Goal: Information Seeking & Learning: Learn about a topic

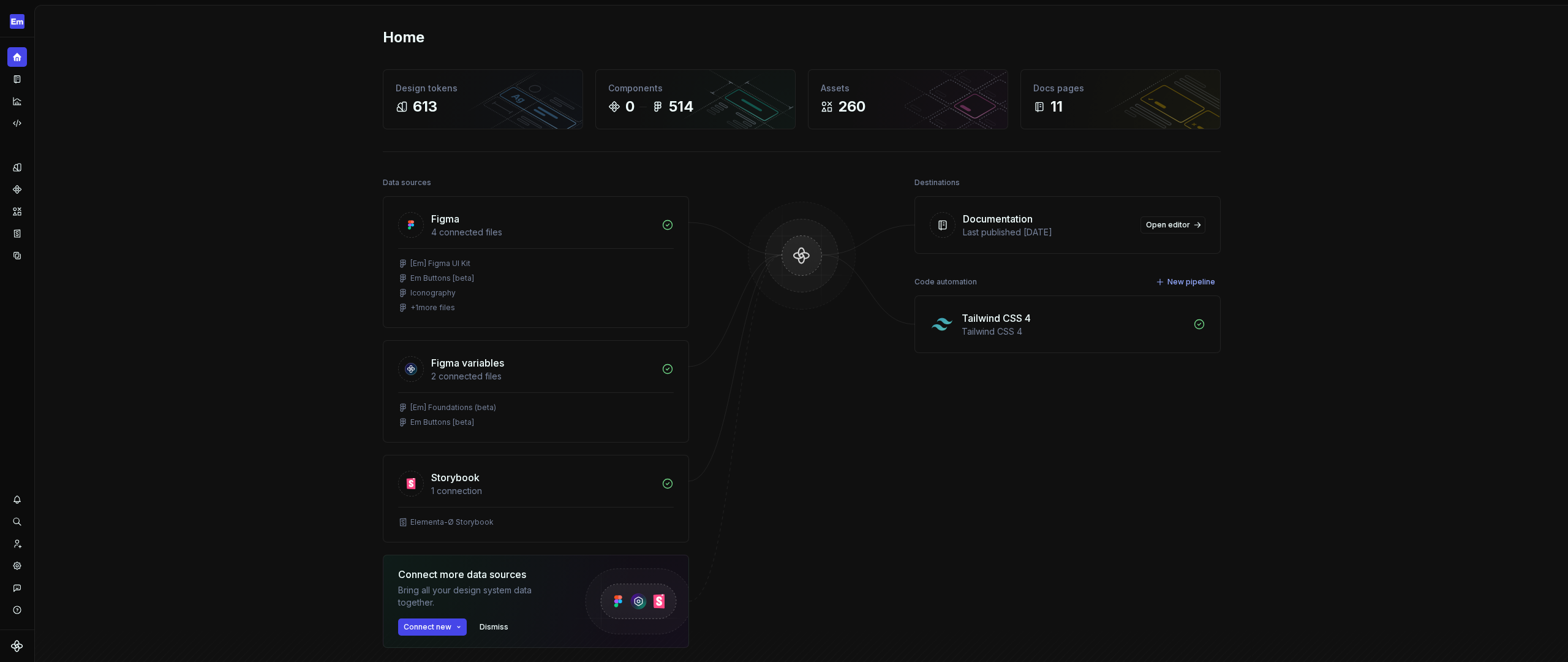
click at [294, 223] on div "Home Design tokens 613 Components 0 514 Assets 260 Docs pages 11 Data sources F…" at bounding box center [802, 393] width 1533 height 775
click at [22, 100] on icon "Analytics" at bounding box center [17, 101] width 11 height 11
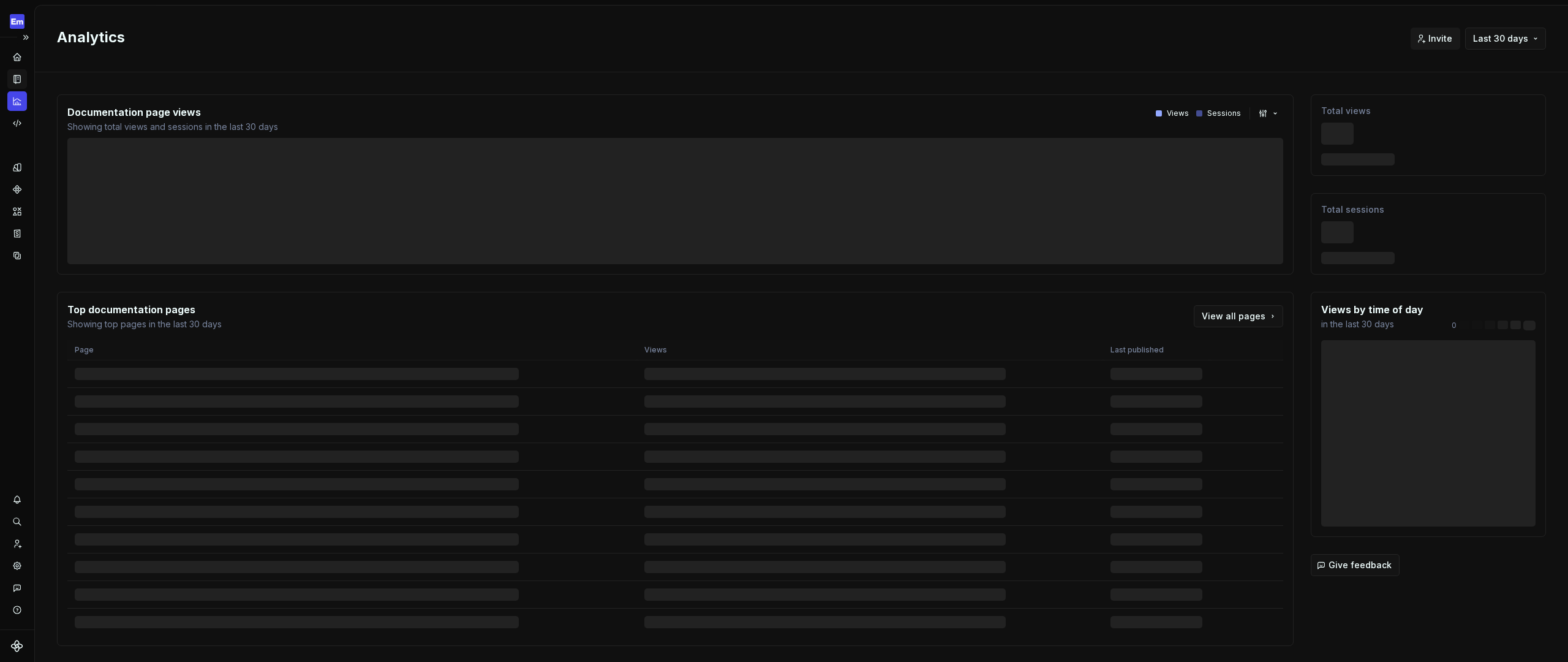
click at [19, 79] on icon "Documentation" at bounding box center [18, 79] width 5 height 7
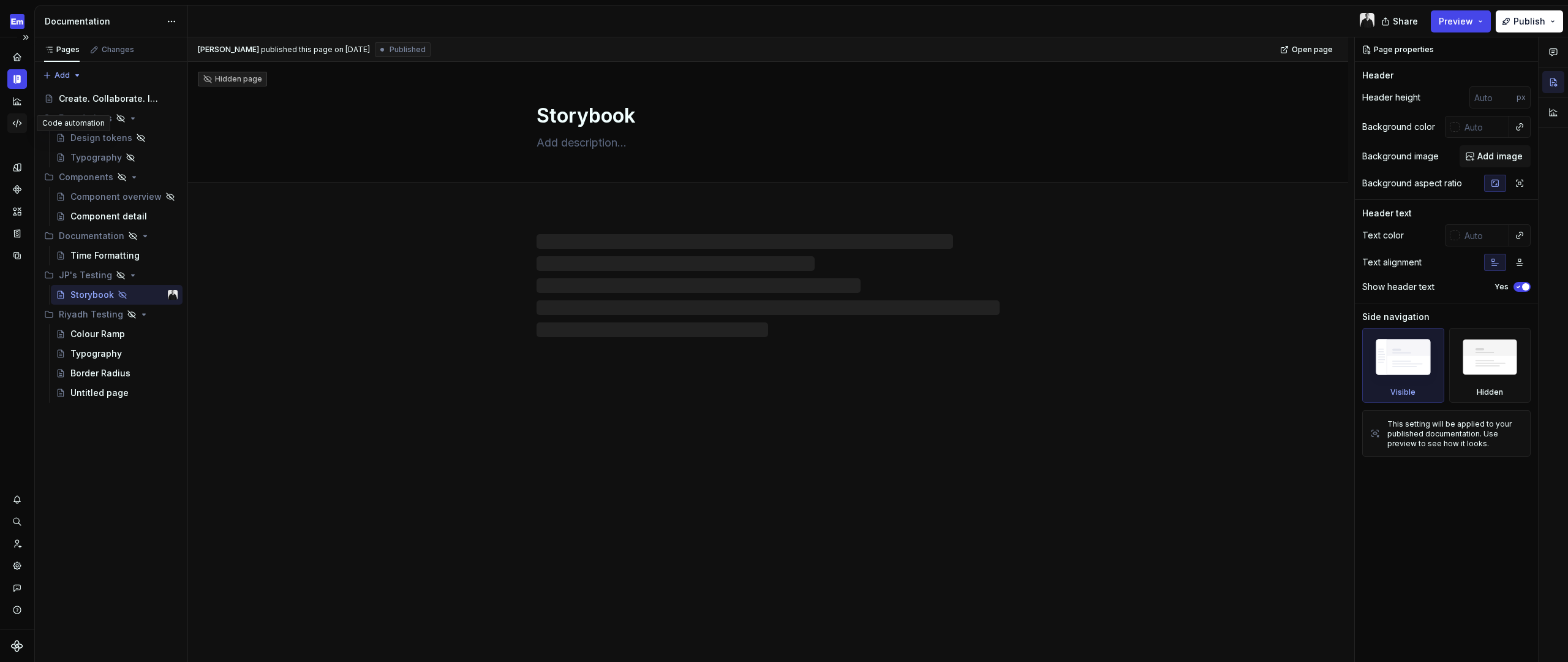
type textarea "*"
click at [22, 169] on icon "Design tokens" at bounding box center [17, 167] width 11 height 11
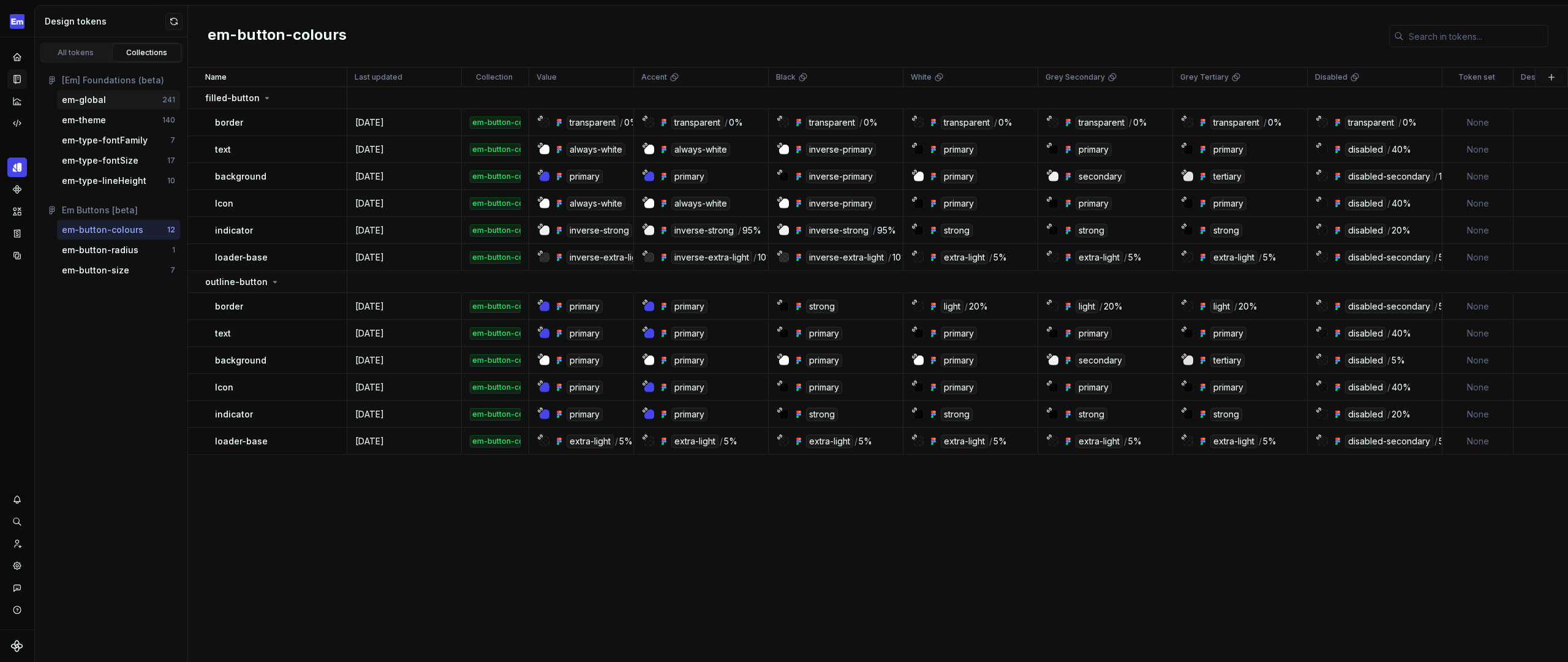
click at [124, 102] on div "em-global" at bounding box center [112, 100] width 100 height 12
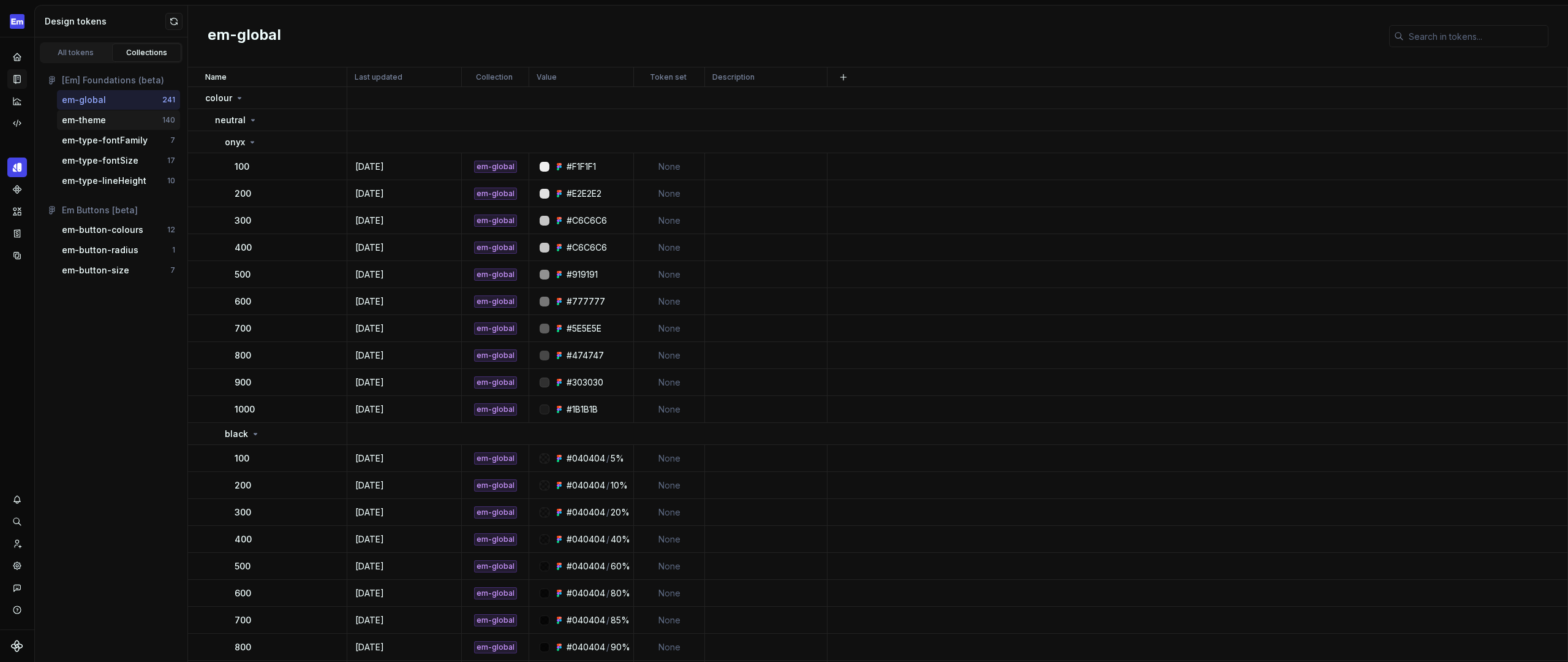
click at [121, 117] on div "em-theme" at bounding box center [112, 120] width 100 height 12
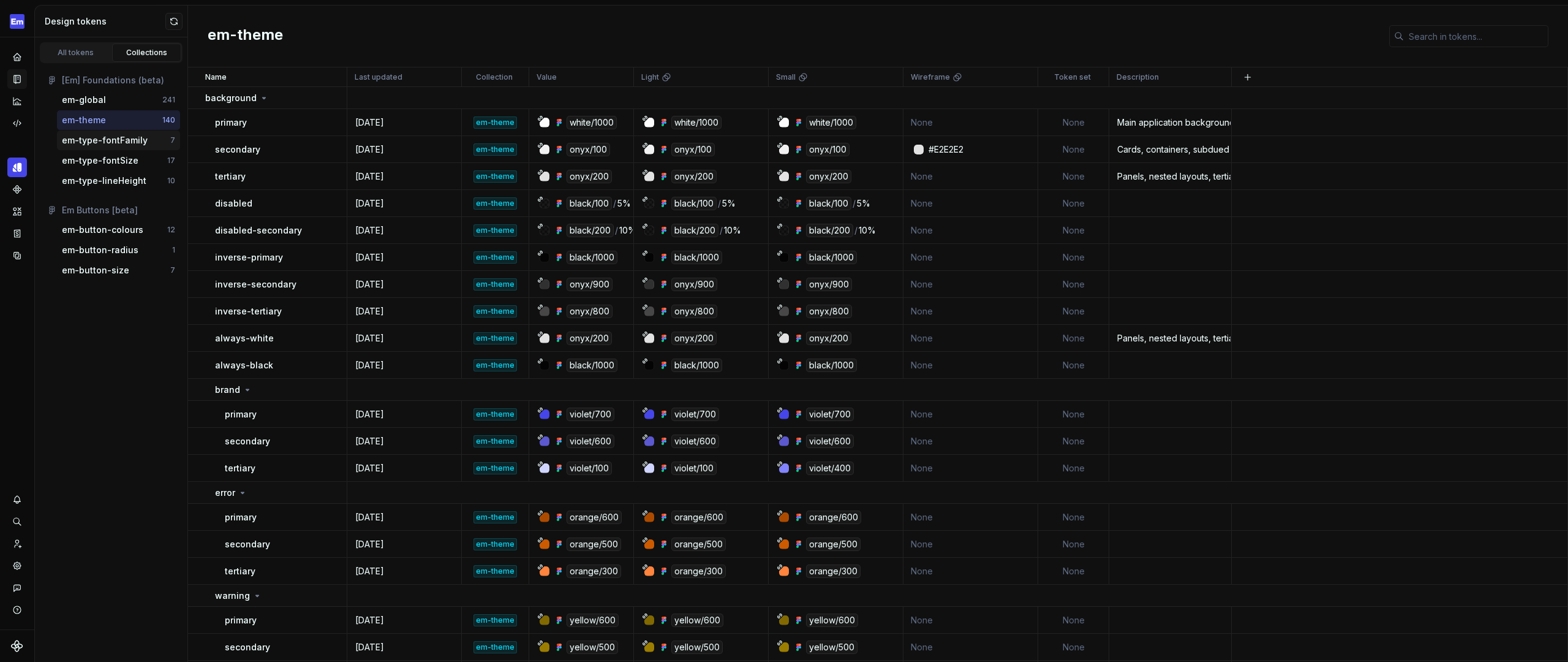
click at [122, 136] on div "em-type-fontFamily" at bounding box center [105, 140] width 85 height 12
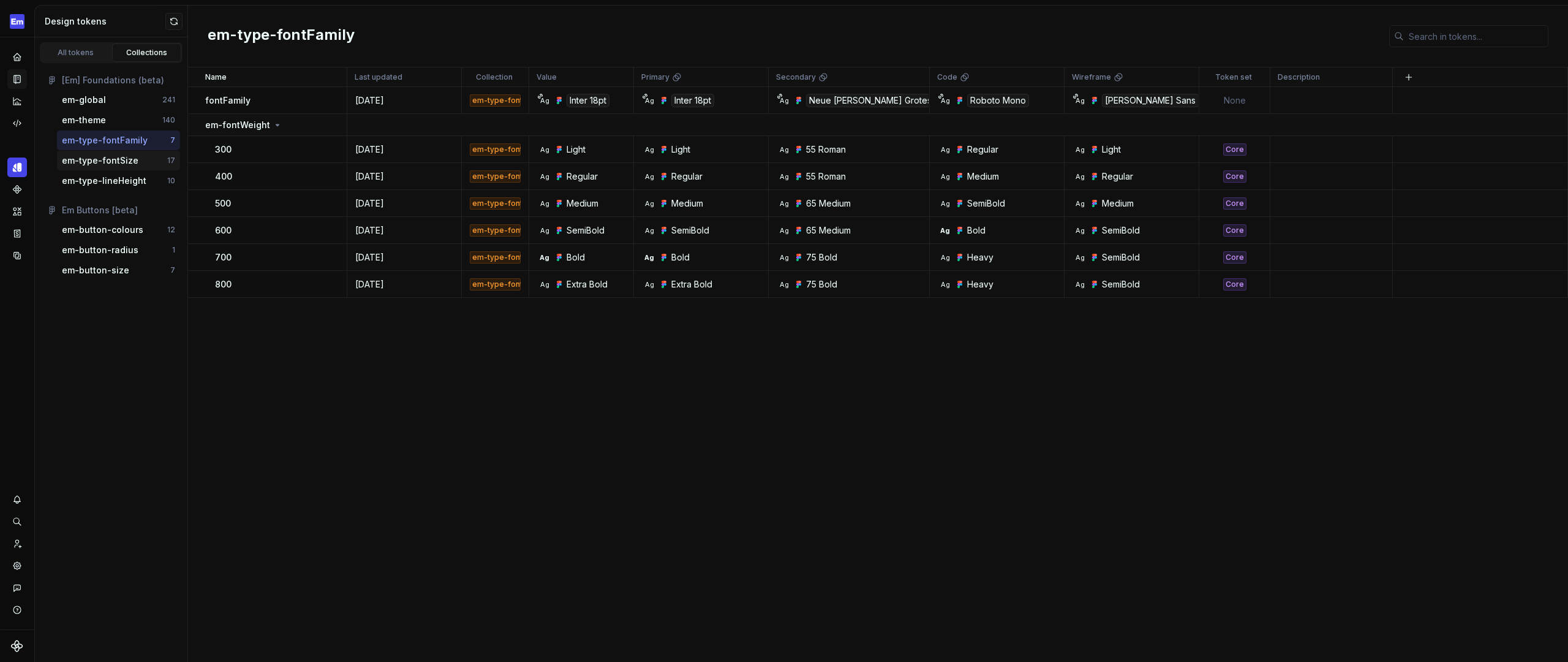
drag, startPoint x: 126, startPoint y: 154, endPoint x: 127, endPoint y: 169, distance: 15.0
click at [126, 154] on div "em-type-fontSize" at bounding box center [100, 160] width 76 height 12
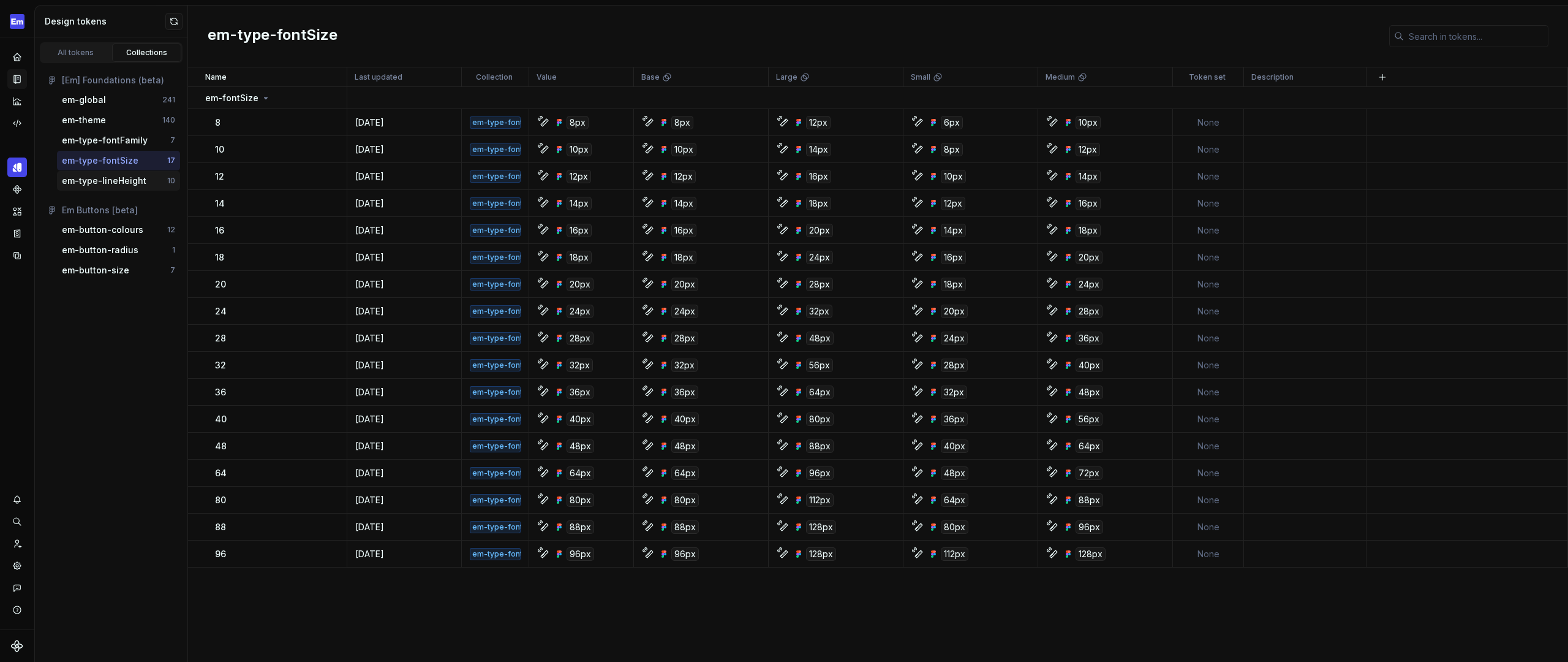
drag, startPoint x: 129, startPoint y: 180, endPoint x: 129, endPoint y: 188, distance: 8.0
click at [129, 180] on div "em-type-lineHeight" at bounding box center [104, 181] width 85 height 12
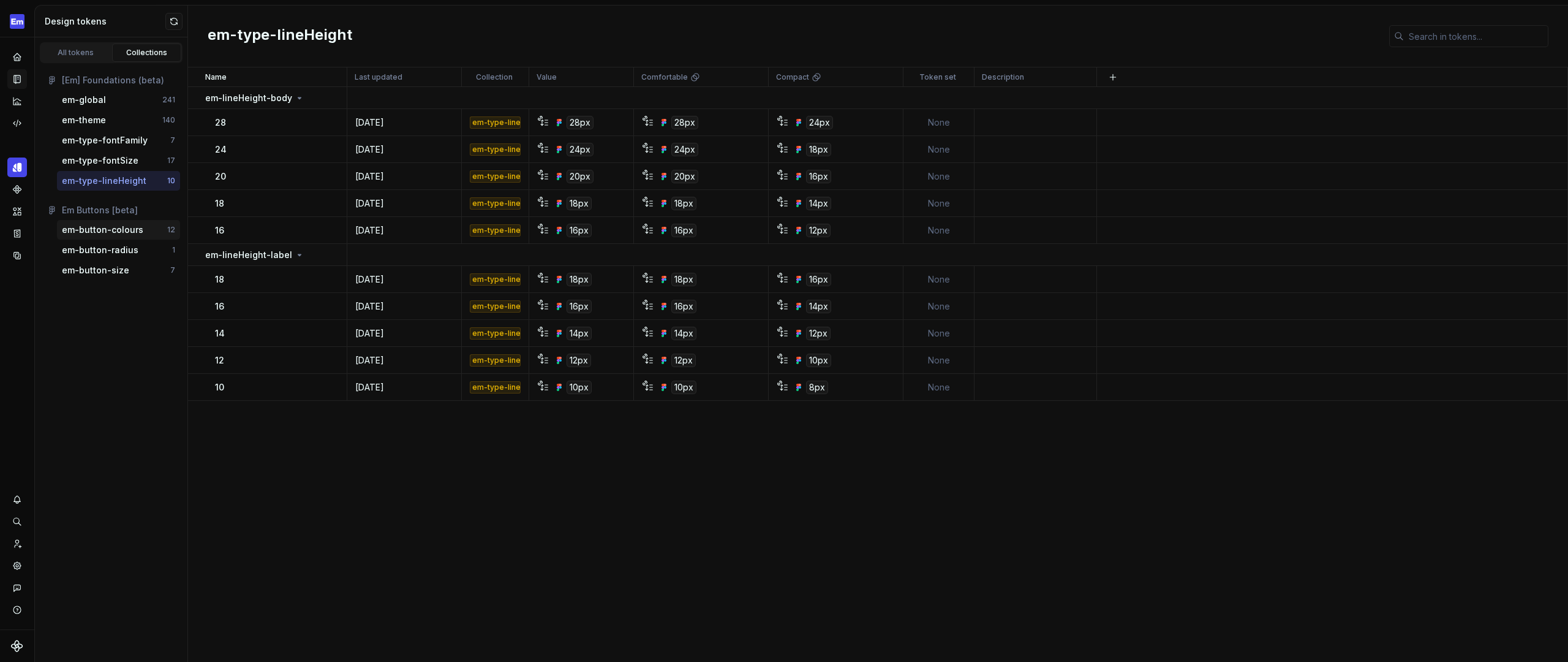
click at [127, 225] on div "em-button-colours" at bounding box center [103, 229] width 82 height 12
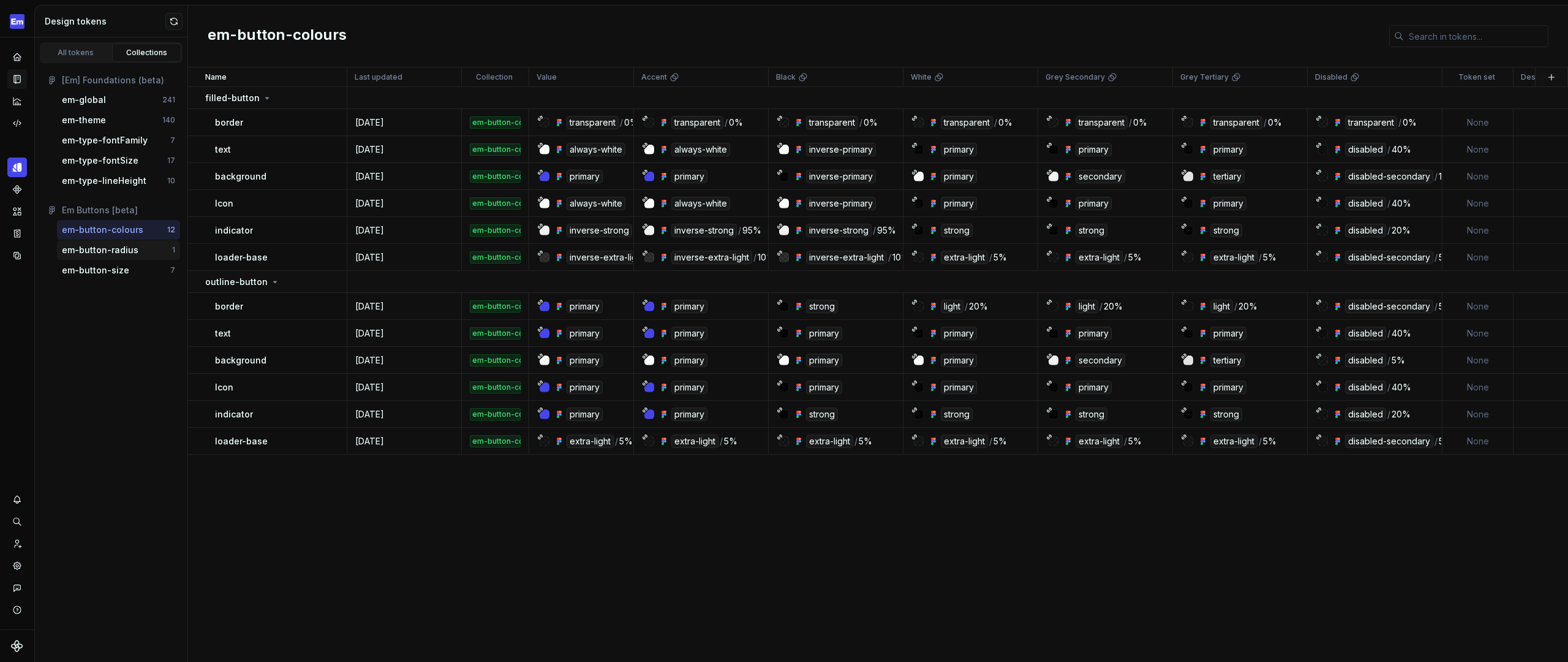
click at [142, 249] on div "em-button-radius" at bounding box center [117, 250] width 110 height 12
click at [133, 267] on div "em-button-size" at bounding box center [116, 270] width 109 height 12
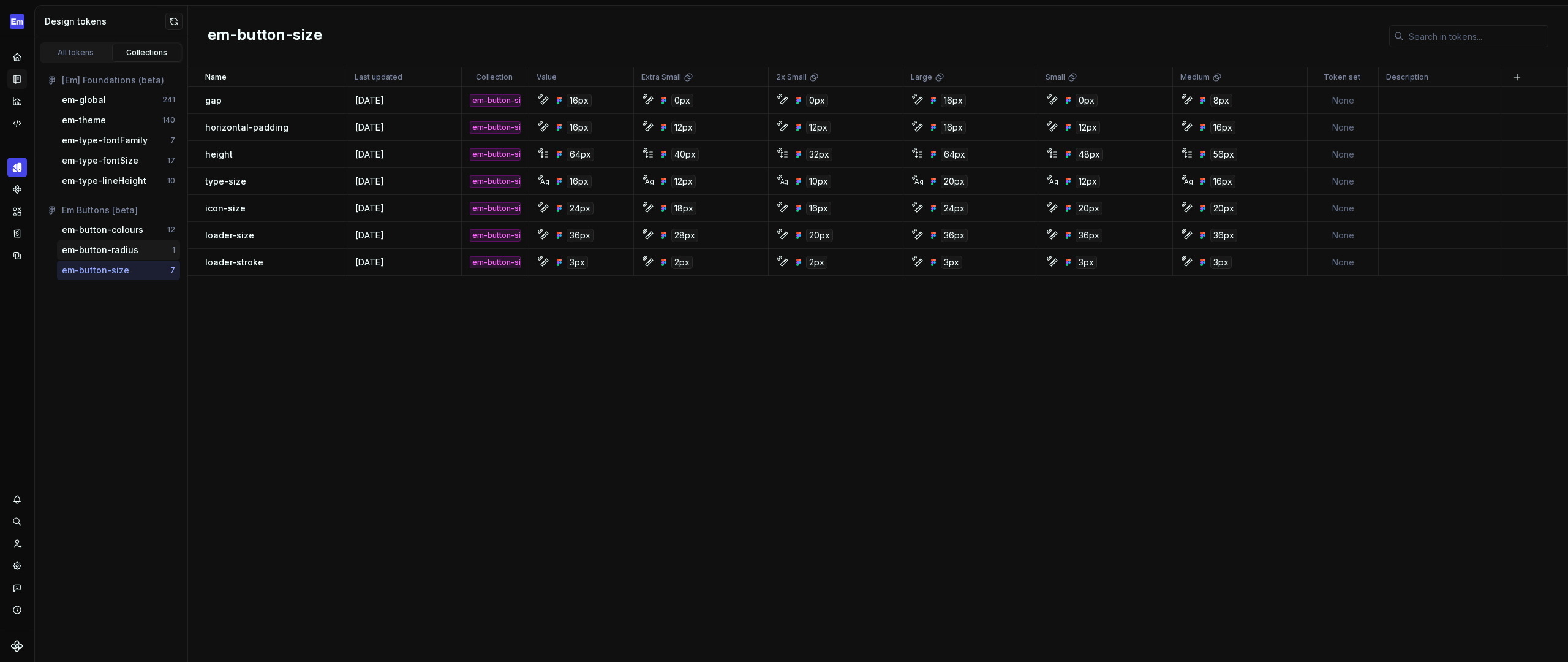
click at [136, 251] on div "em-button-radius" at bounding box center [117, 250] width 110 height 12
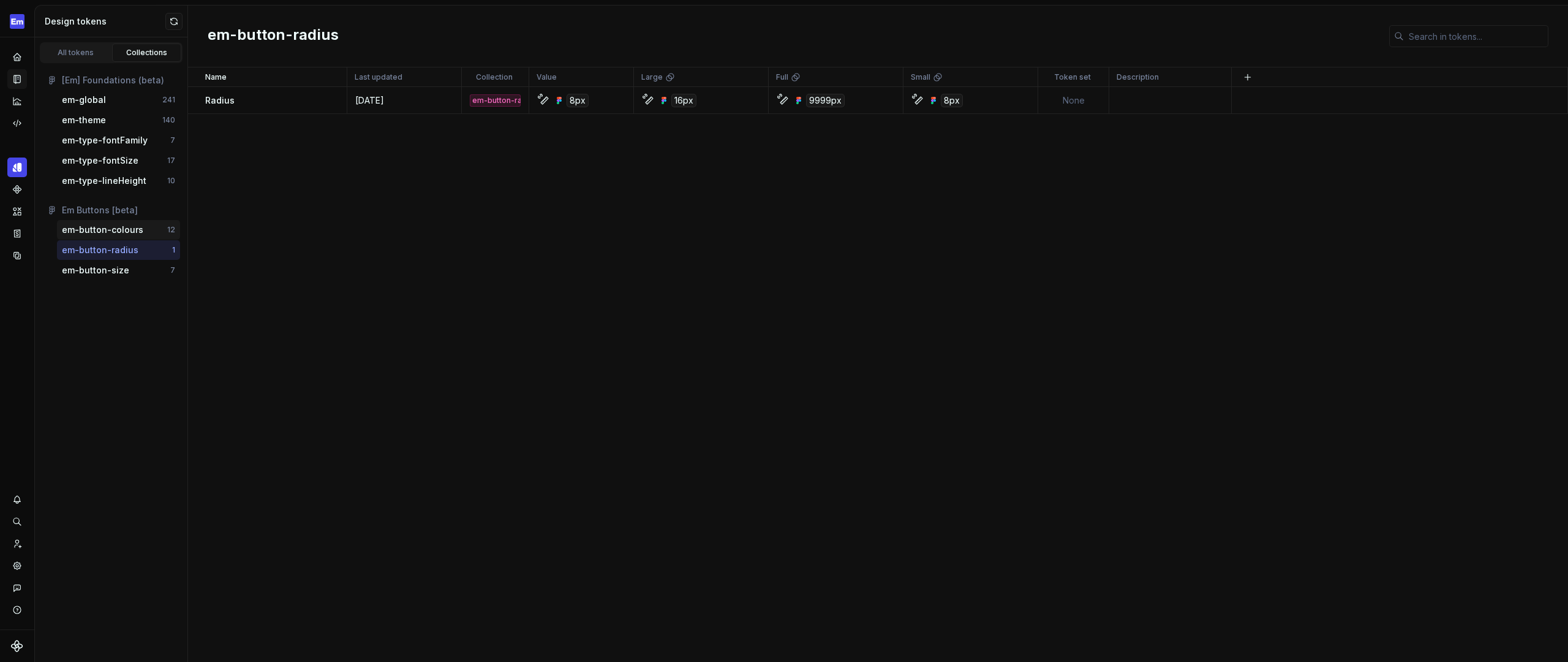
click at [136, 233] on div "em-button-colours" at bounding box center [103, 229] width 82 height 12
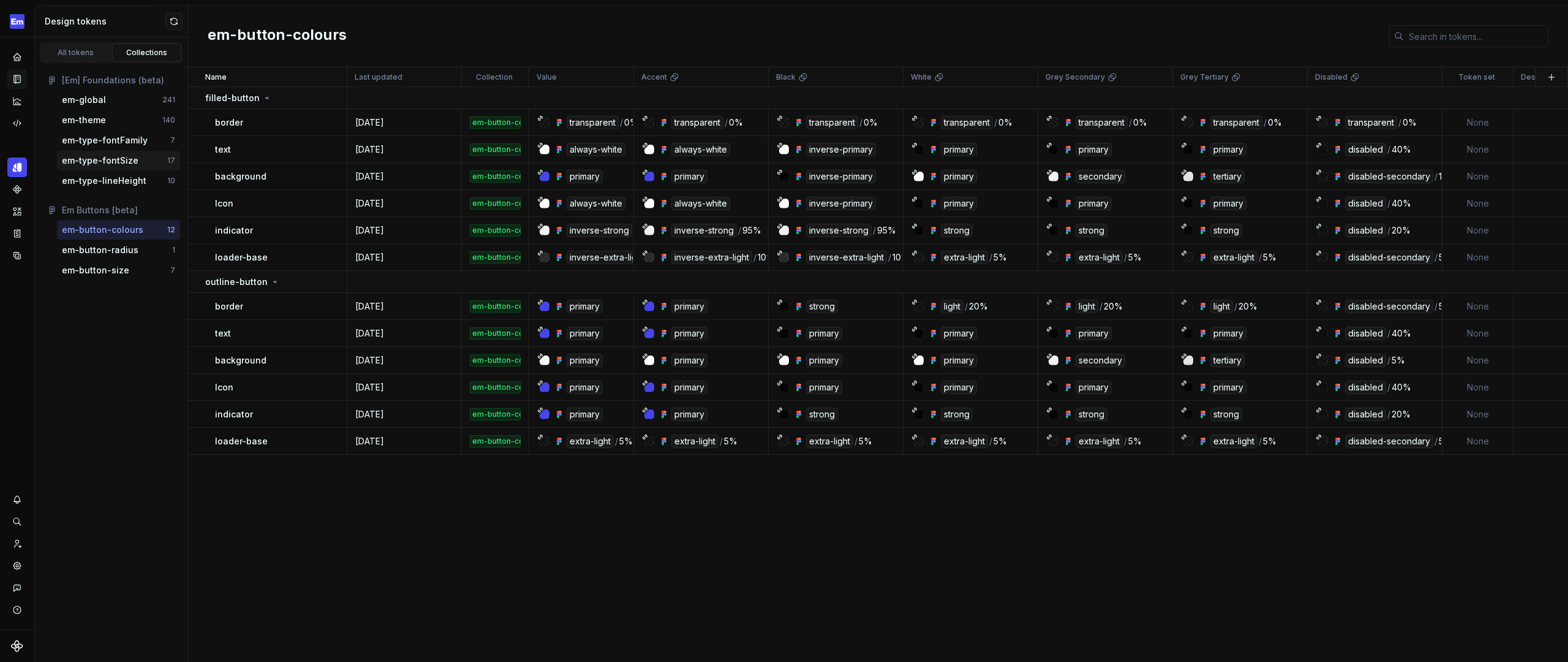
click at [126, 169] on div "em-type-fontSize 17" at bounding box center [118, 160] width 123 height 19
click at [124, 175] on div "em-type-lineHeight" at bounding box center [104, 181] width 85 height 12
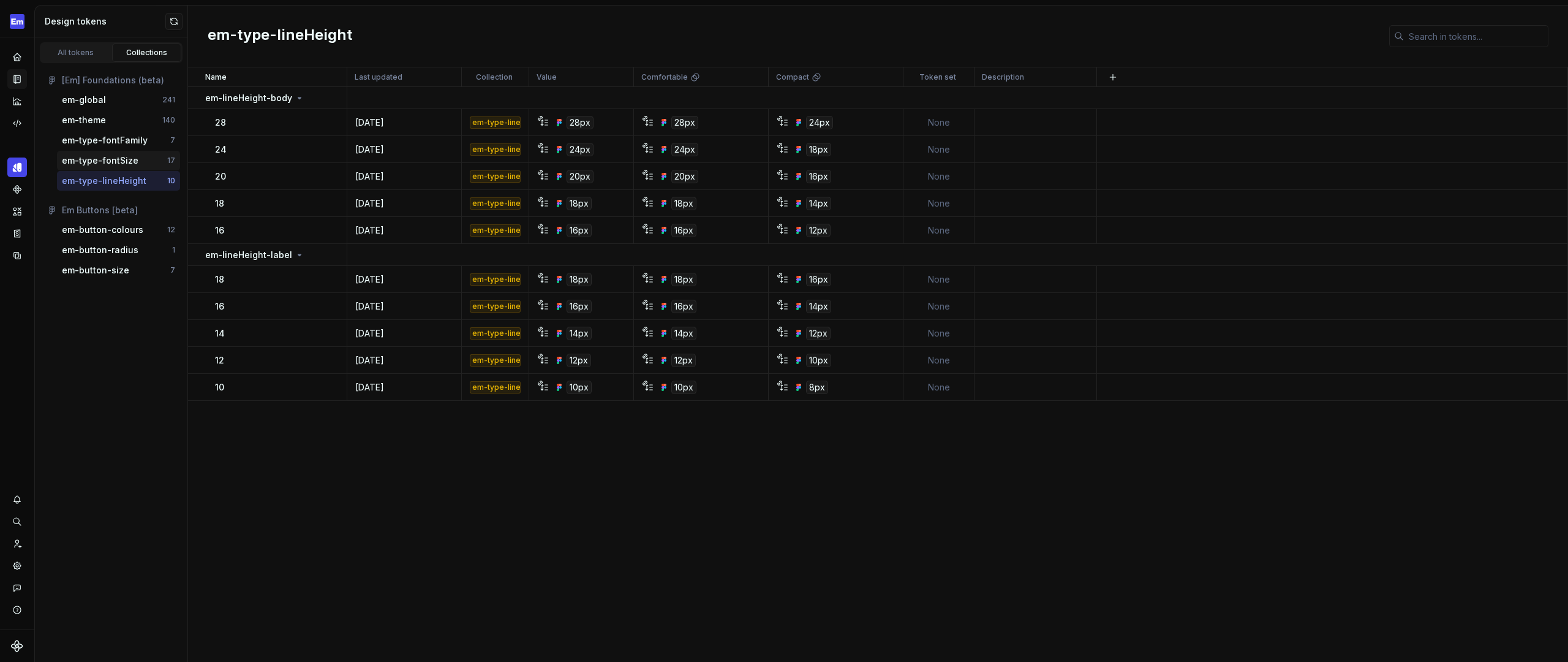
click at [127, 163] on div "em-type-fontSize" at bounding box center [100, 160] width 76 height 12
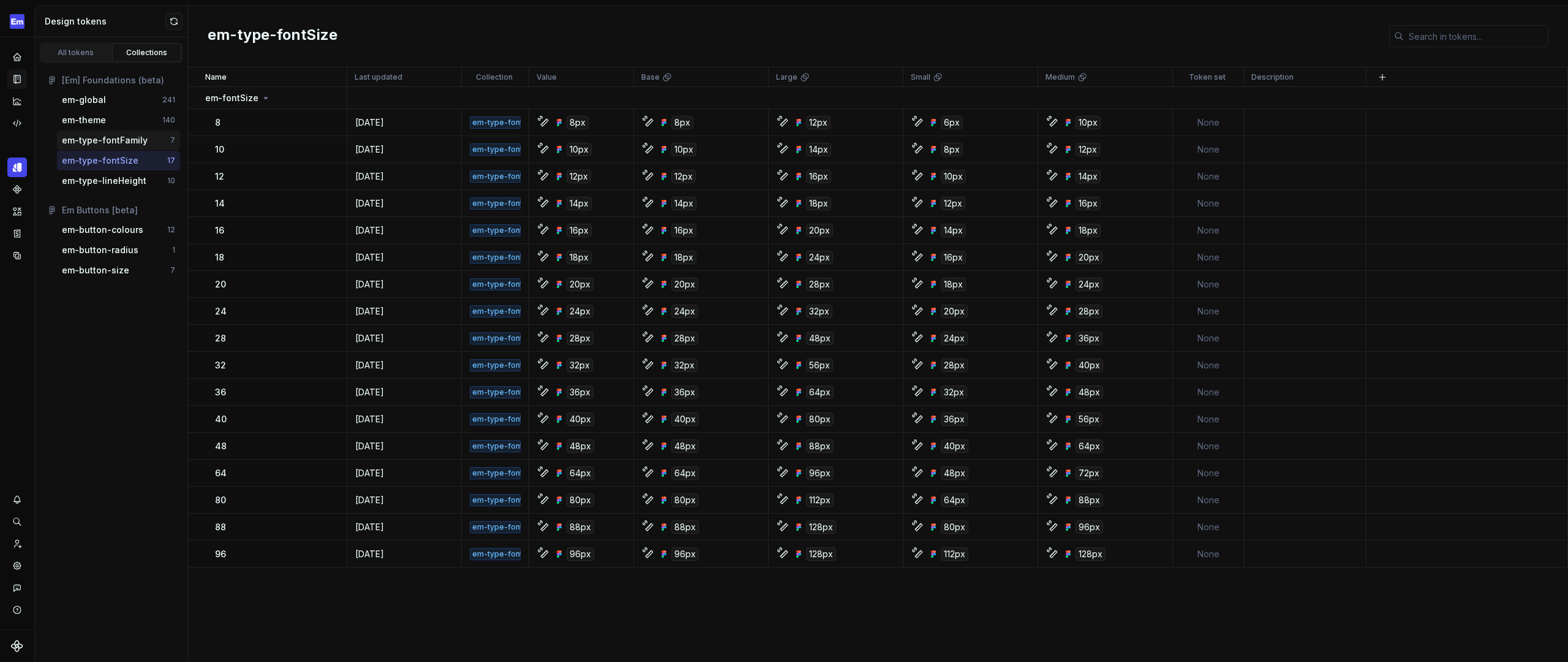
click at [125, 142] on div "em-type-fontFamily" at bounding box center [105, 140] width 85 height 12
click at [109, 123] on div "em-theme" at bounding box center [112, 120] width 100 height 12
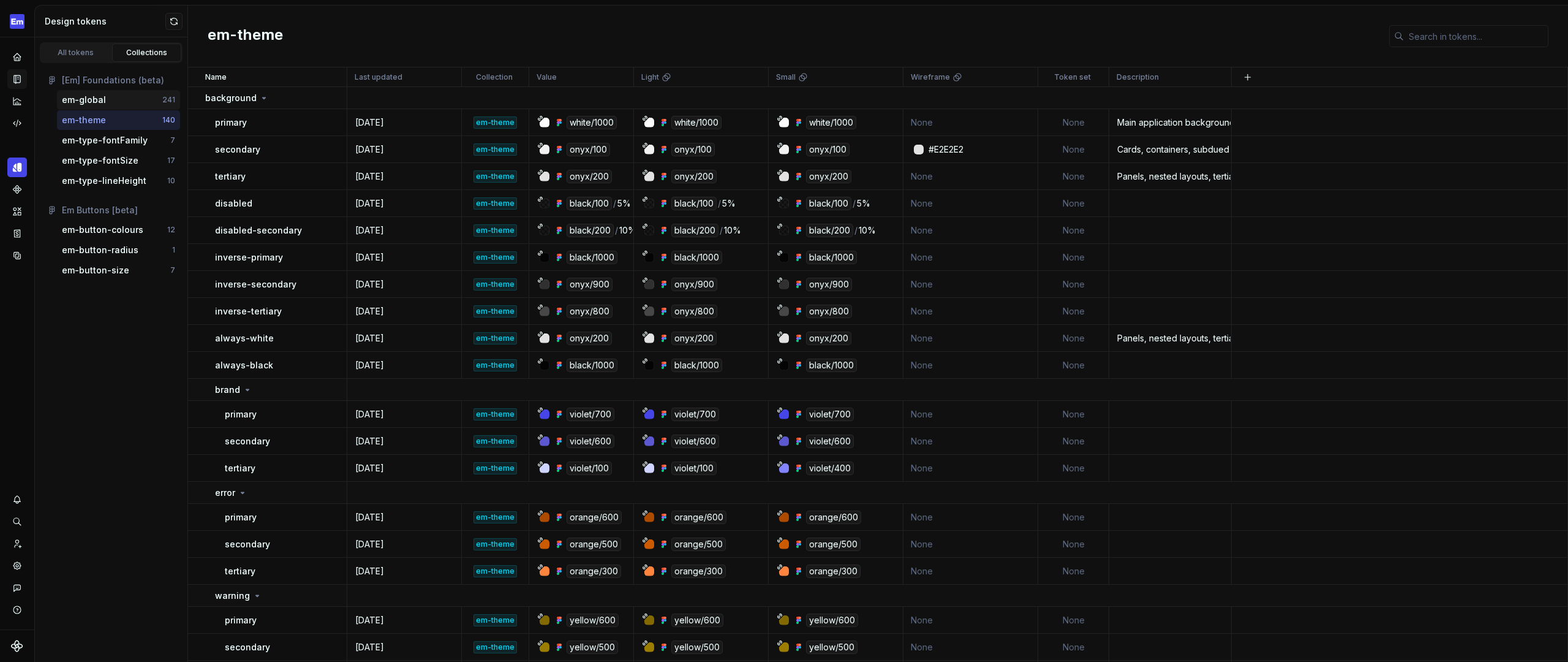
click at [104, 94] on div "em-global" at bounding box center [112, 100] width 100 height 12
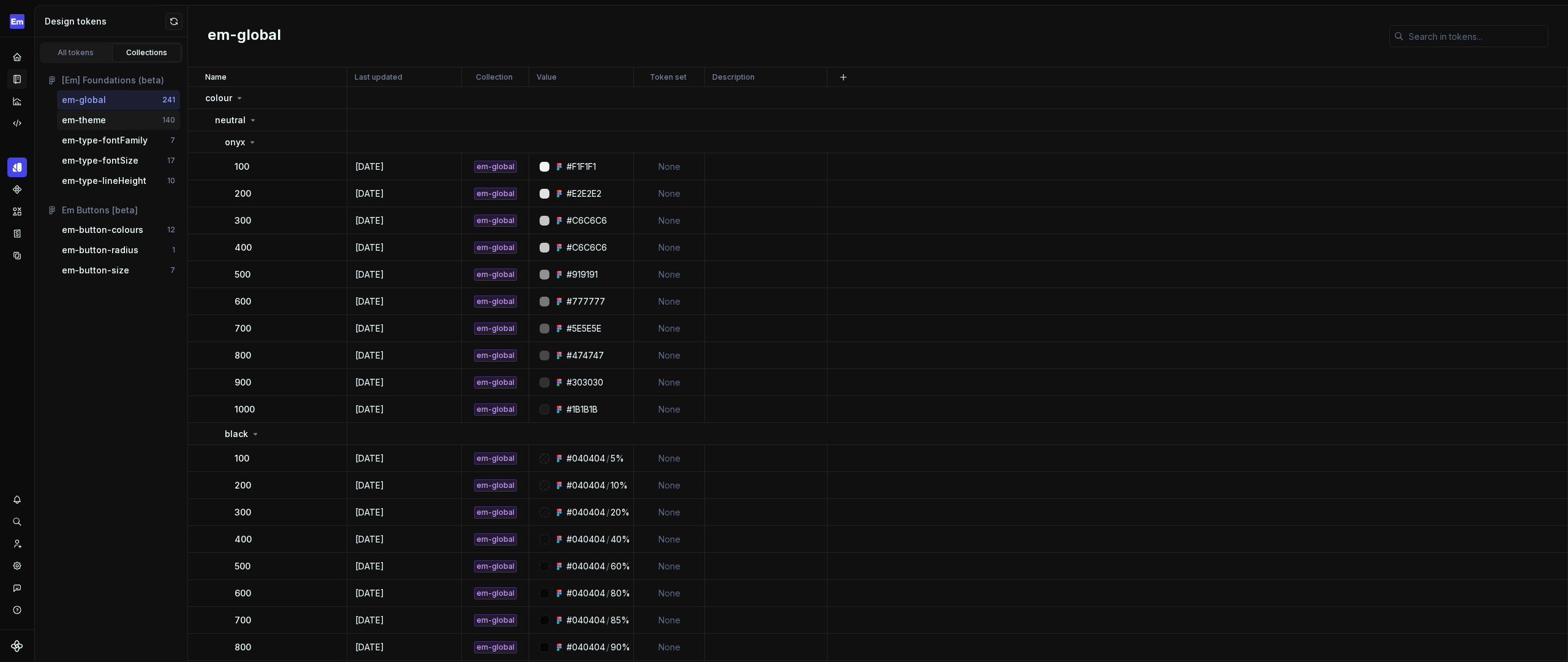
click at [109, 115] on div "em-theme" at bounding box center [112, 120] width 100 height 12
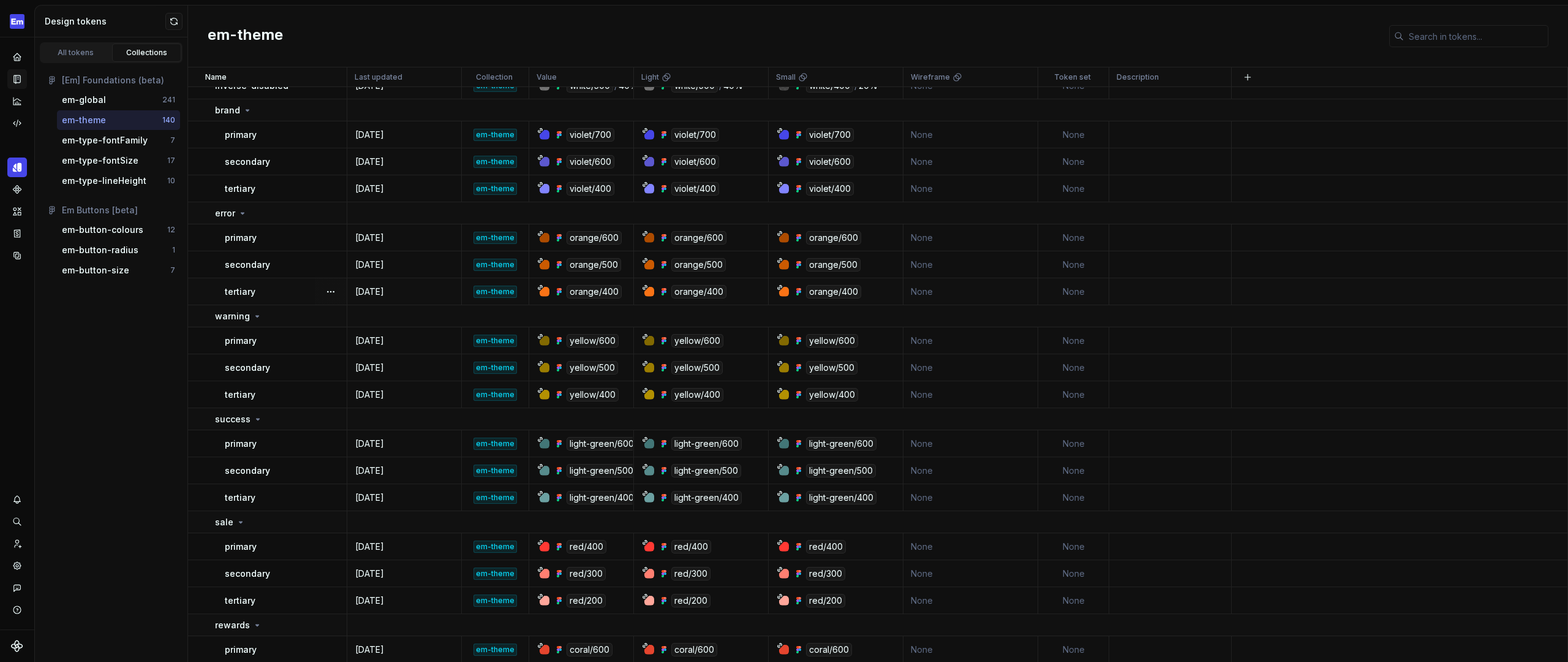
scroll to position [1527, 0]
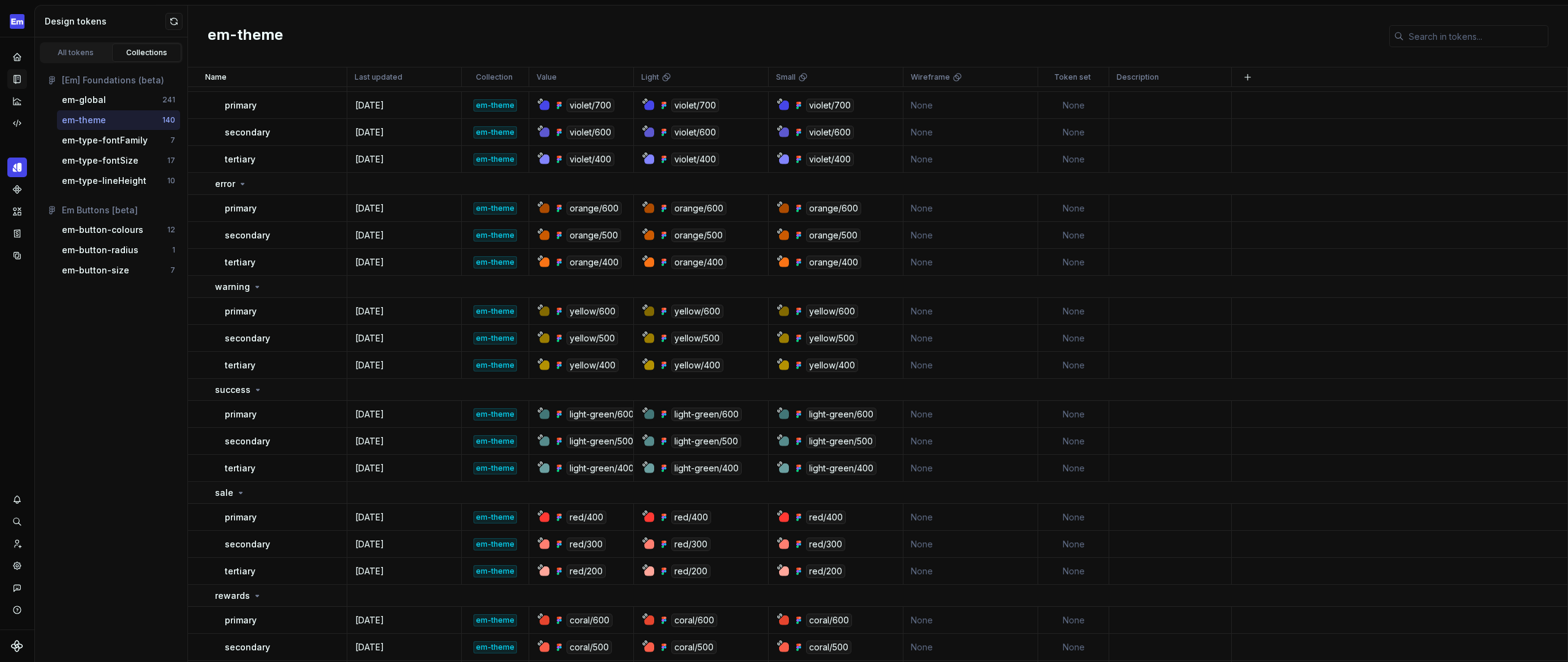
click at [153, 350] on div "All tokens Collections [Em] Foundations (beta) em-global 241 em-theme 140 em-ty…" at bounding box center [112, 349] width 153 height 625
click at [114, 297] on div "All tokens Collections [Em] Foundations (beta) em-global 241 em-theme 140 em-ty…" at bounding box center [112, 349] width 153 height 625
click at [81, 50] on div "All tokens" at bounding box center [76, 52] width 61 height 10
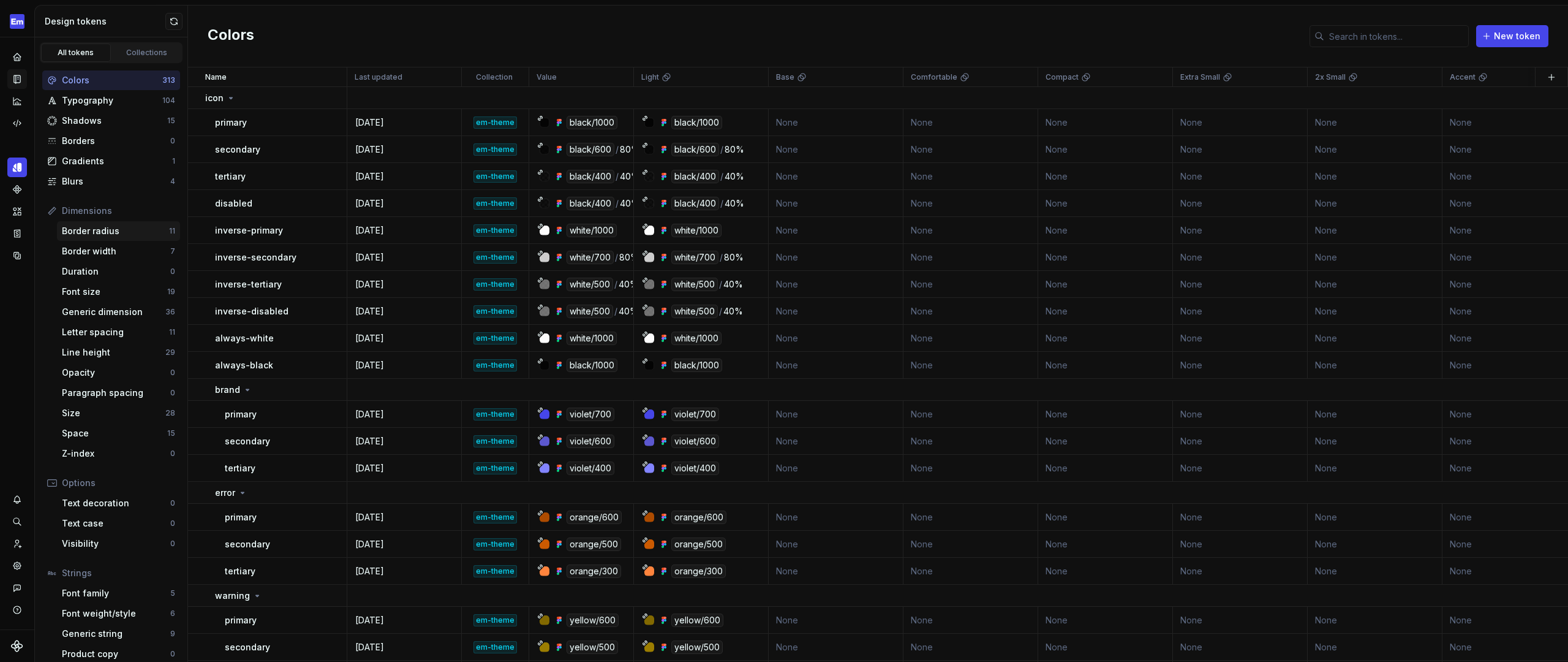
scroll to position [5, 0]
click at [122, 227] on div "Border radius" at bounding box center [115, 226] width 107 height 12
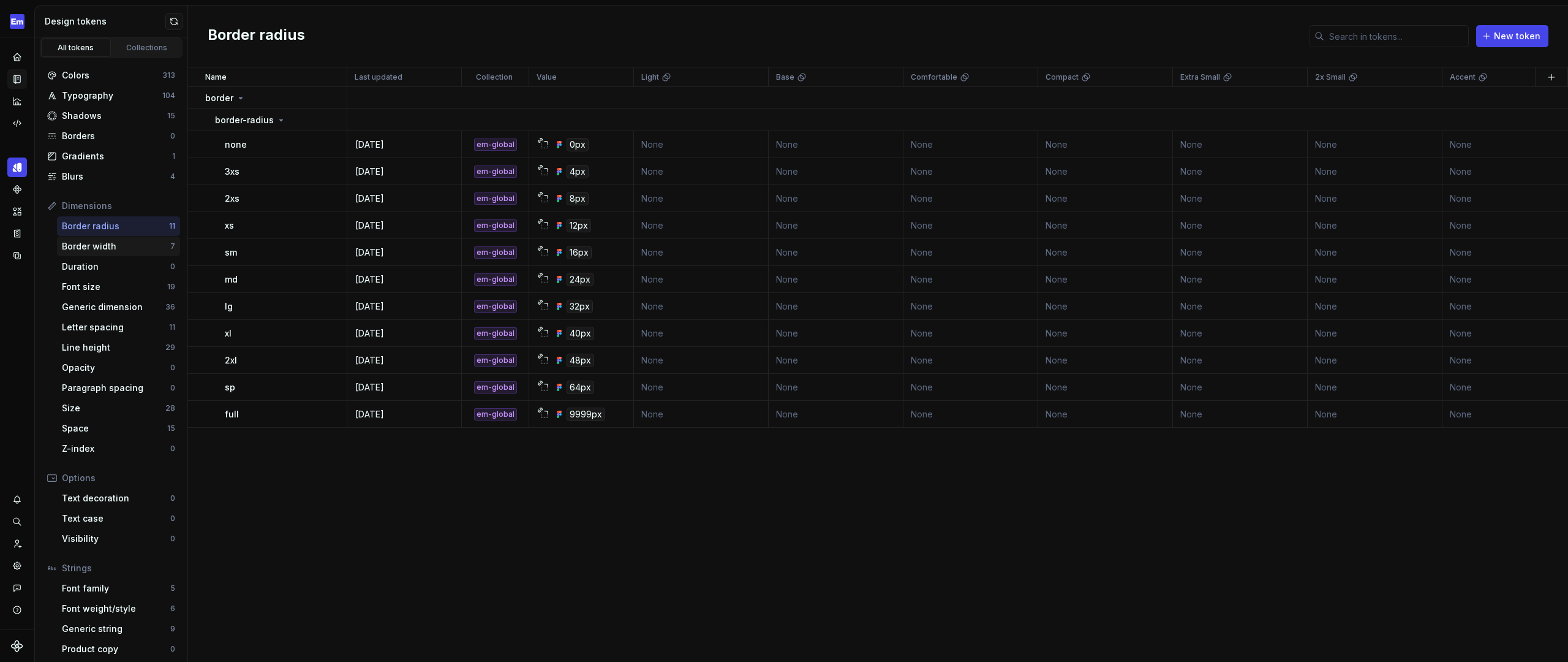
click at [117, 252] on div "Border width" at bounding box center [116, 246] width 109 height 12
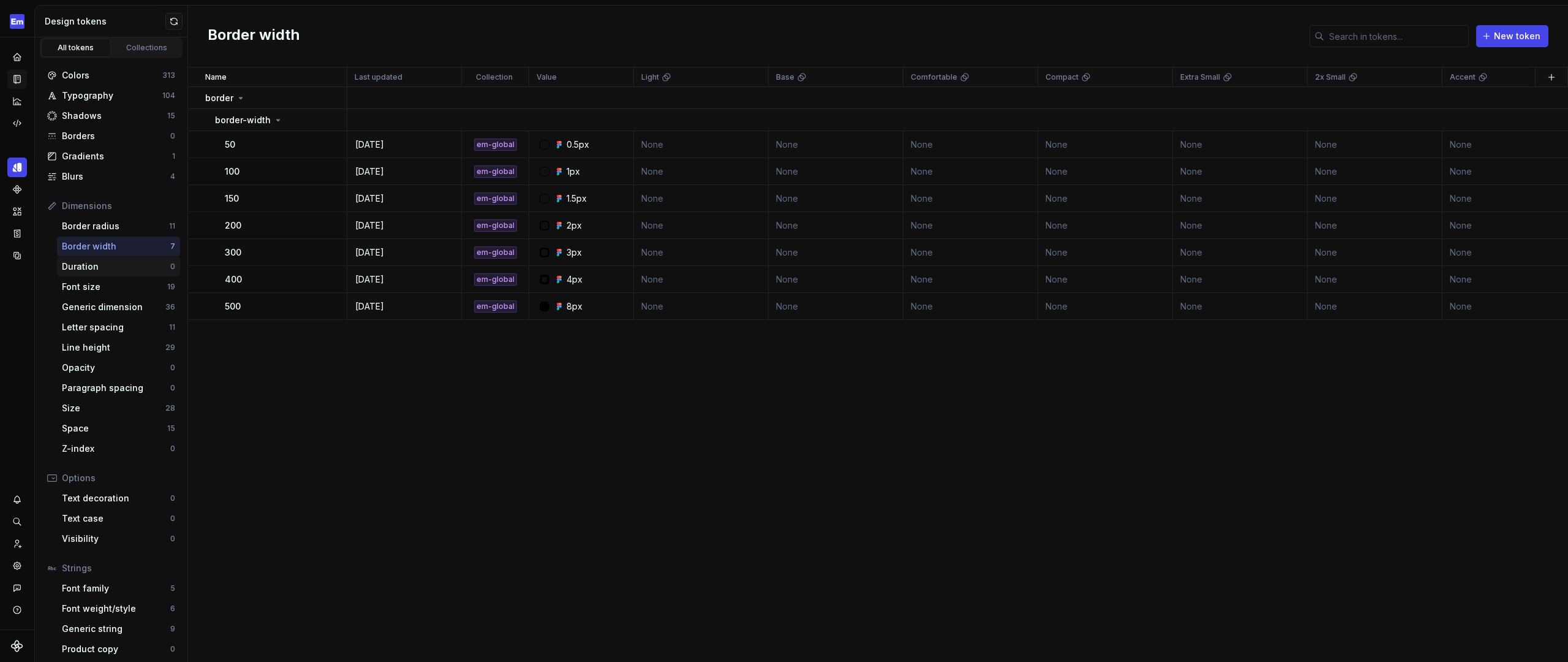
click at [111, 265] on div "Duration" at bounding box center [116, 266] width 109 height 12
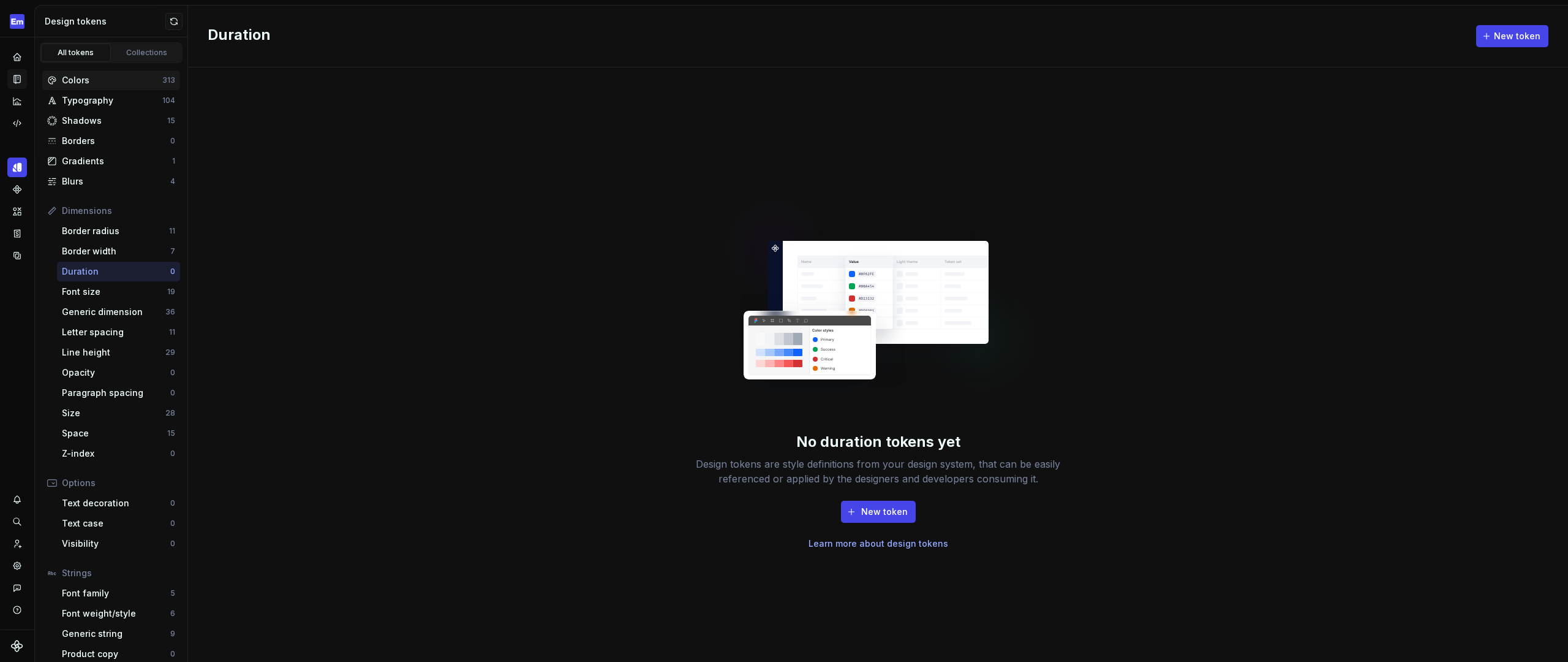
click at [73, 85] on div "Colors" at bounding box center [112, 80] width 100 height 12
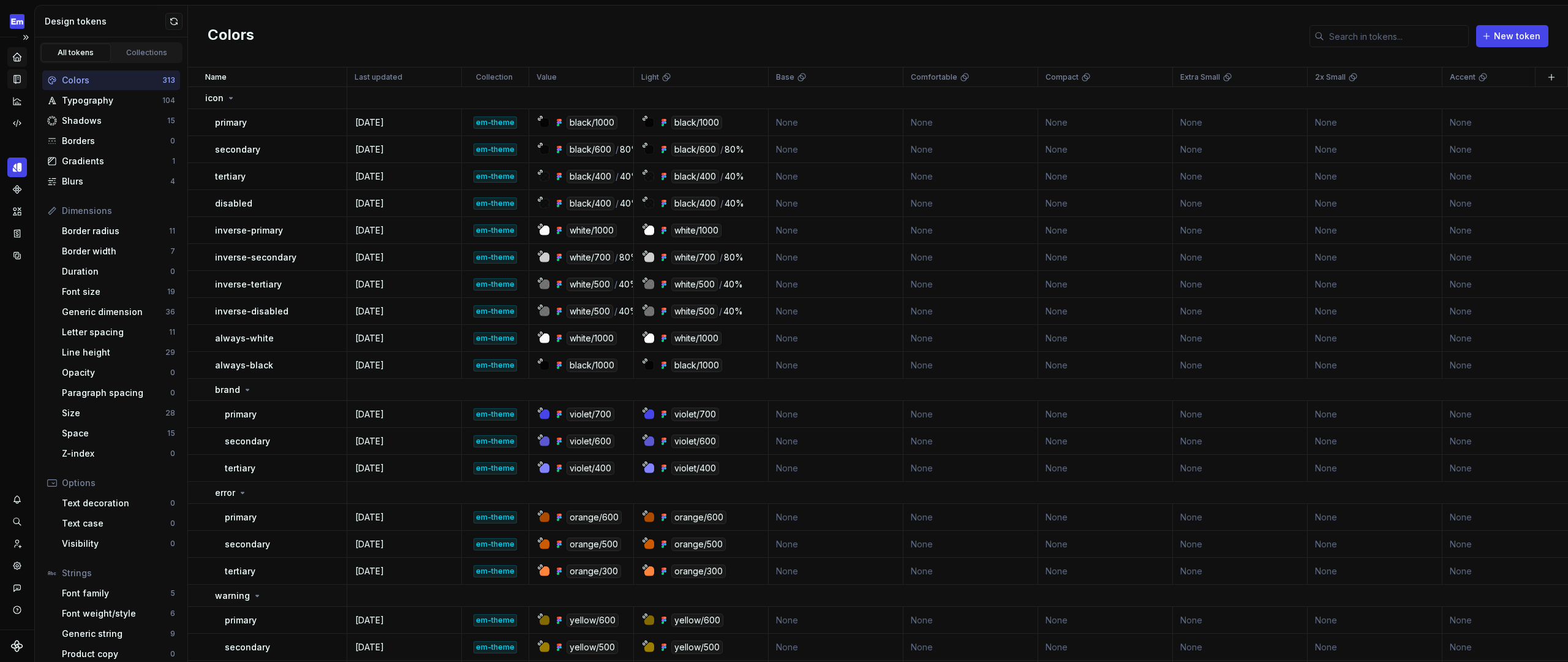
click at [17, 58] on icon "Home" at bounding box center [17, 57] width 11 height 11
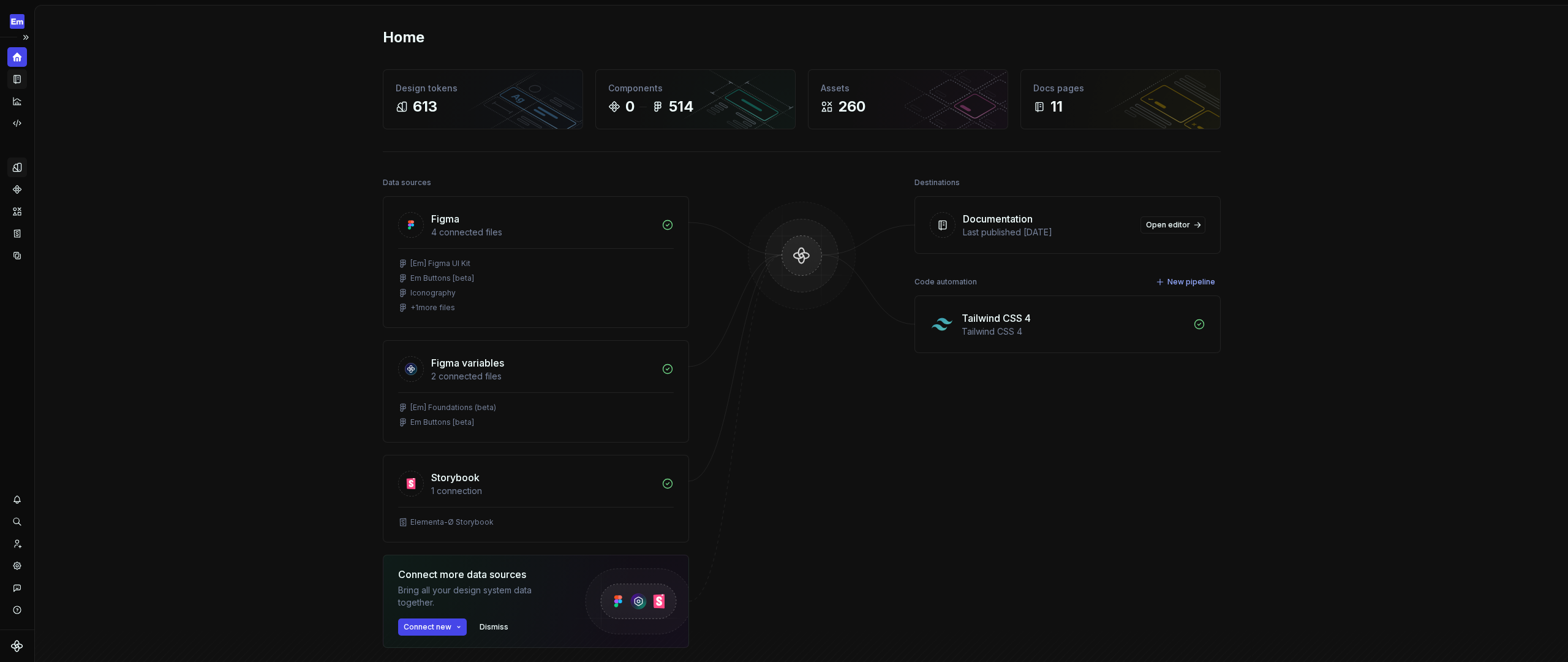
click at [22, 324] on div "Design system data" at bounding box center [17, 334] width 34 height 592
